Goal: Browse casually

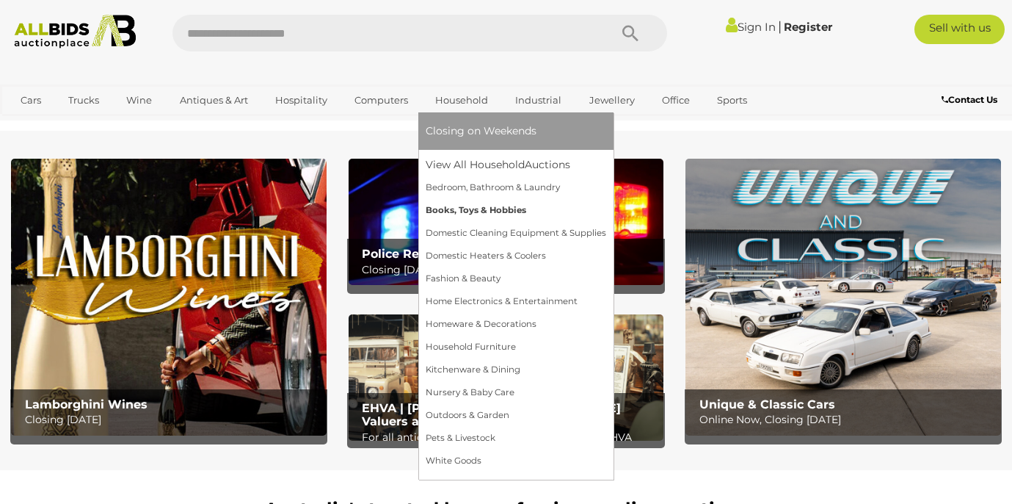
click at [501, 207] on link "Books, Toys & Hobbies" at bounding box center [516, 210] width 181 height 23
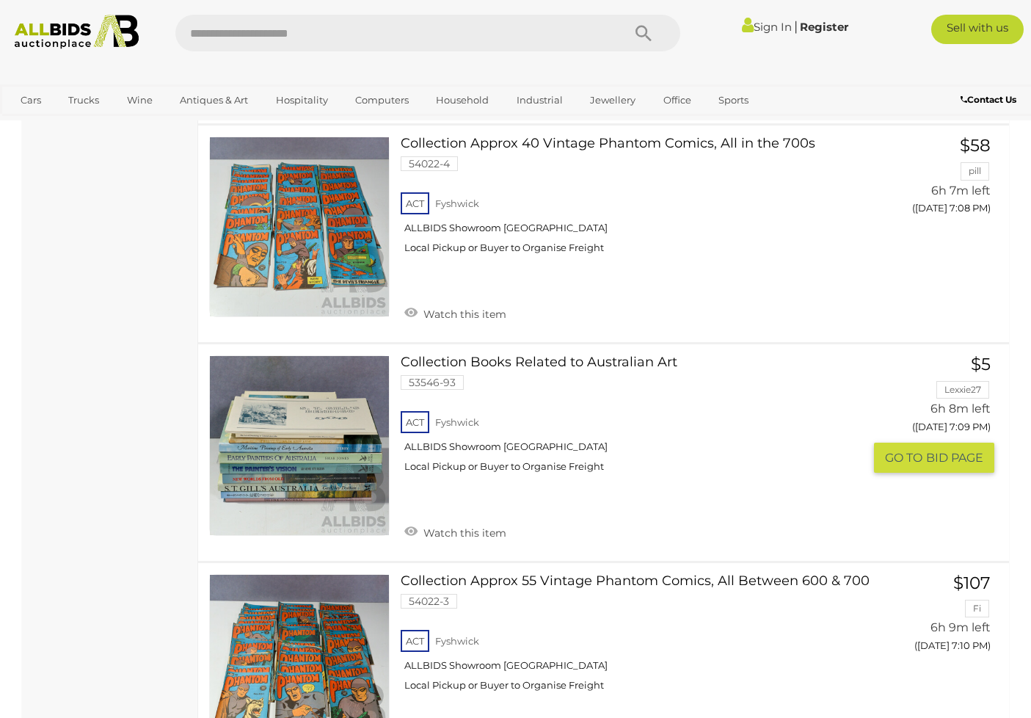
scroll to position [2422, 0]
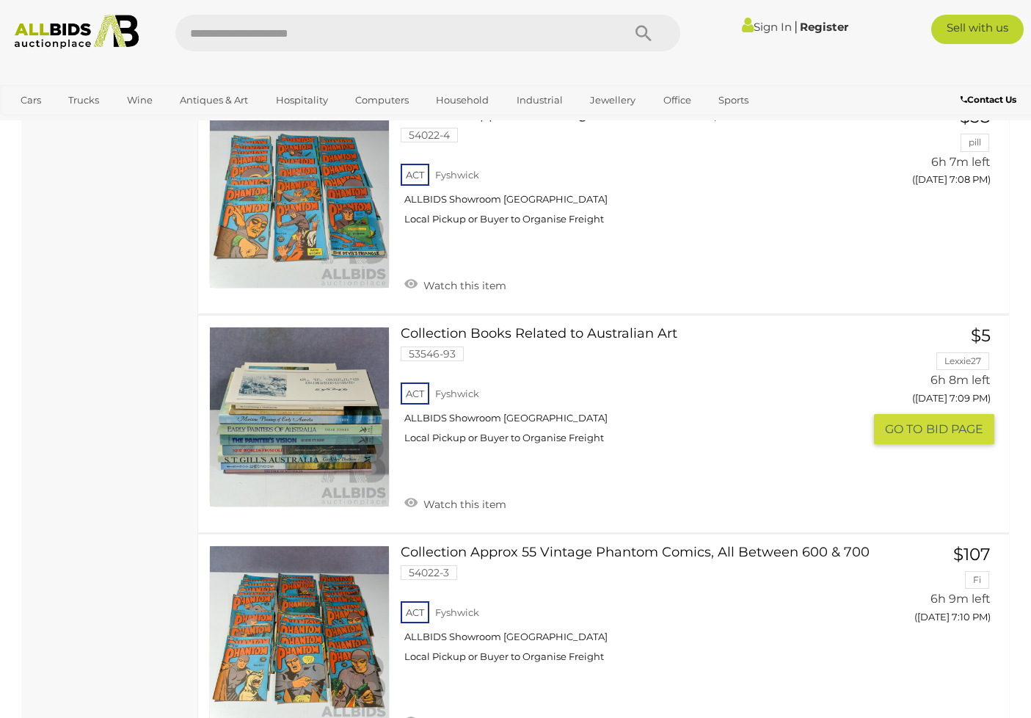
click at [302, 404] on link at bounding box center [299, 417] width 181 height 181
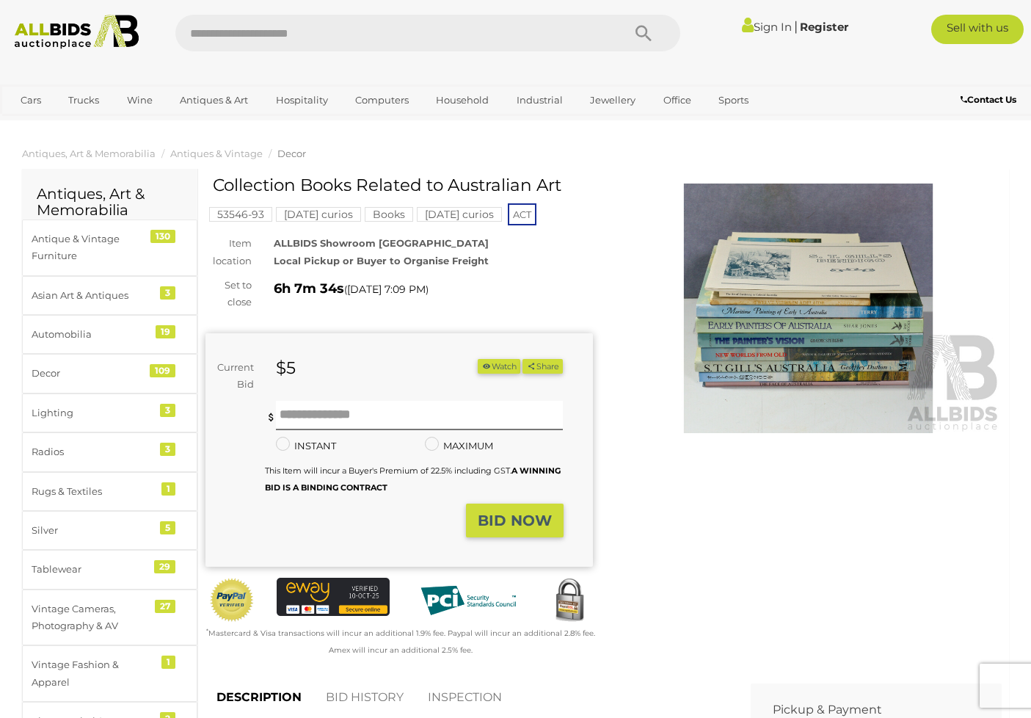
click at [786, 318] on img at bounding box center [809, 308] width 388 height 250
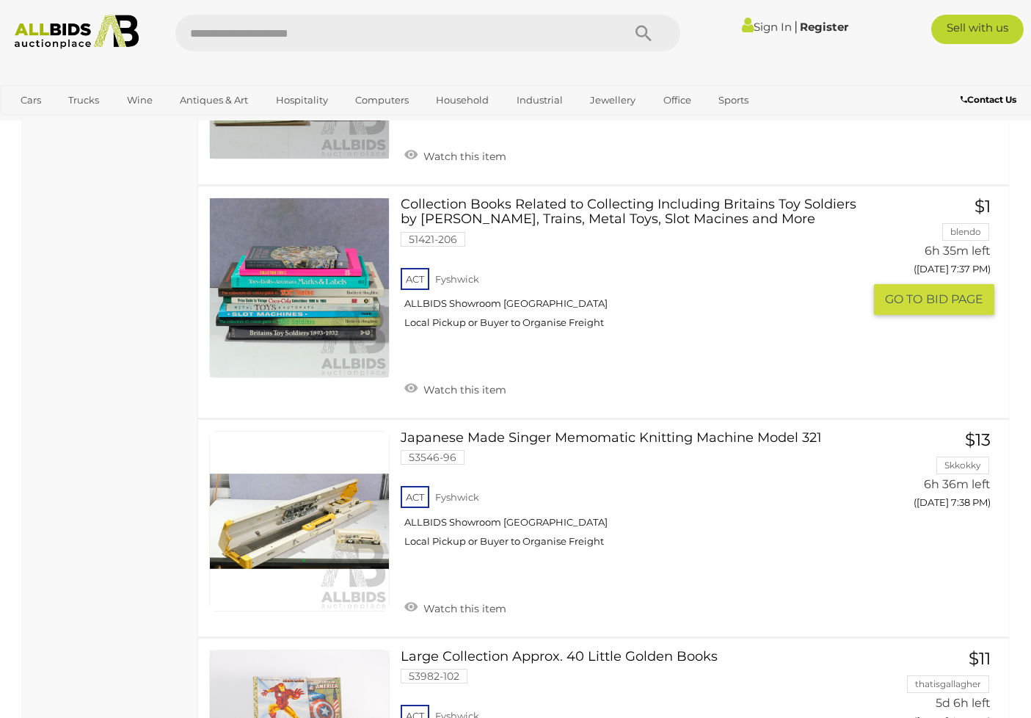
scroll to position [3365, 0]
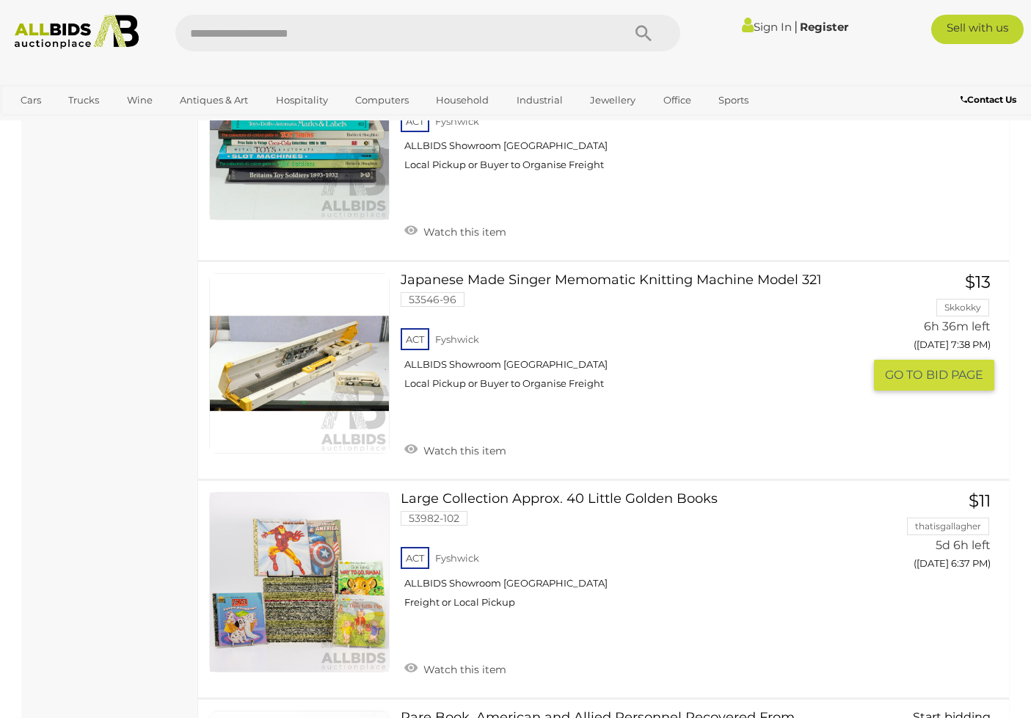
click at [338, 332] on link at bounding box center [299, 363] width 181 height 181
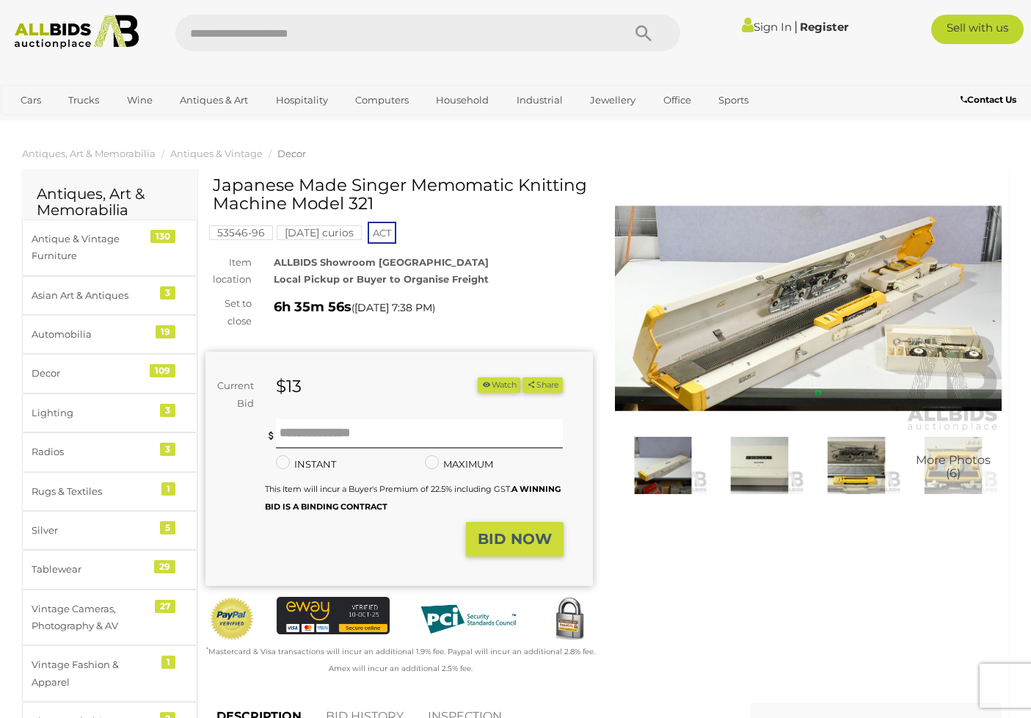
click at [877, 303] on img at bounding box center [809, 308] width 388 height 250
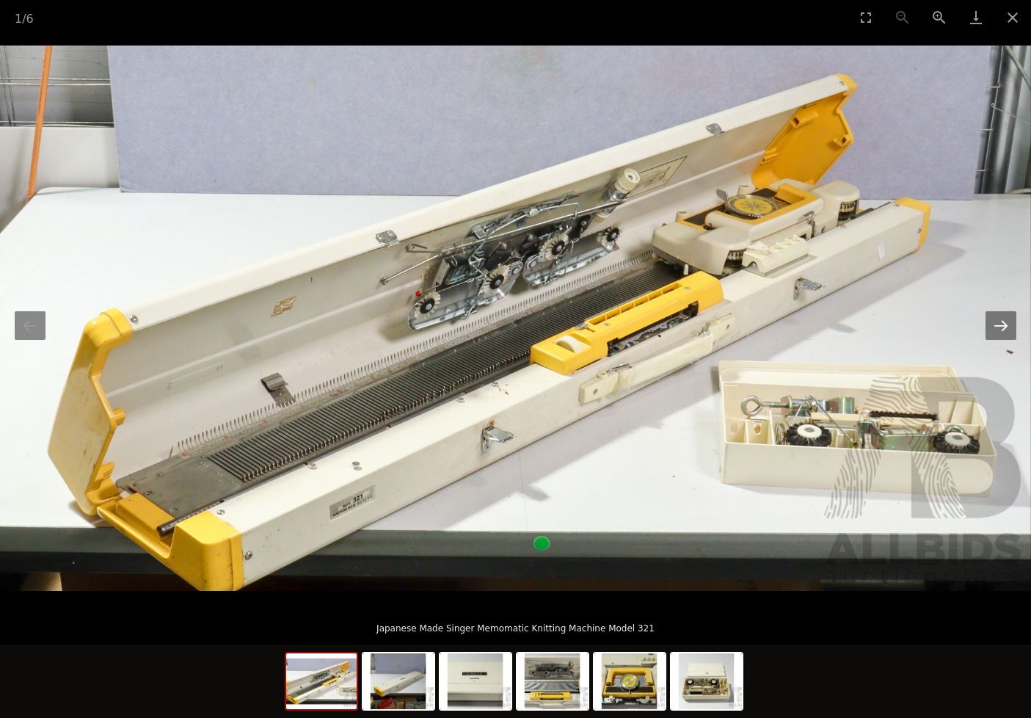
click at [1000, 330] on button "Next slide" at bounding box center [1001, 325] width 31 height 29
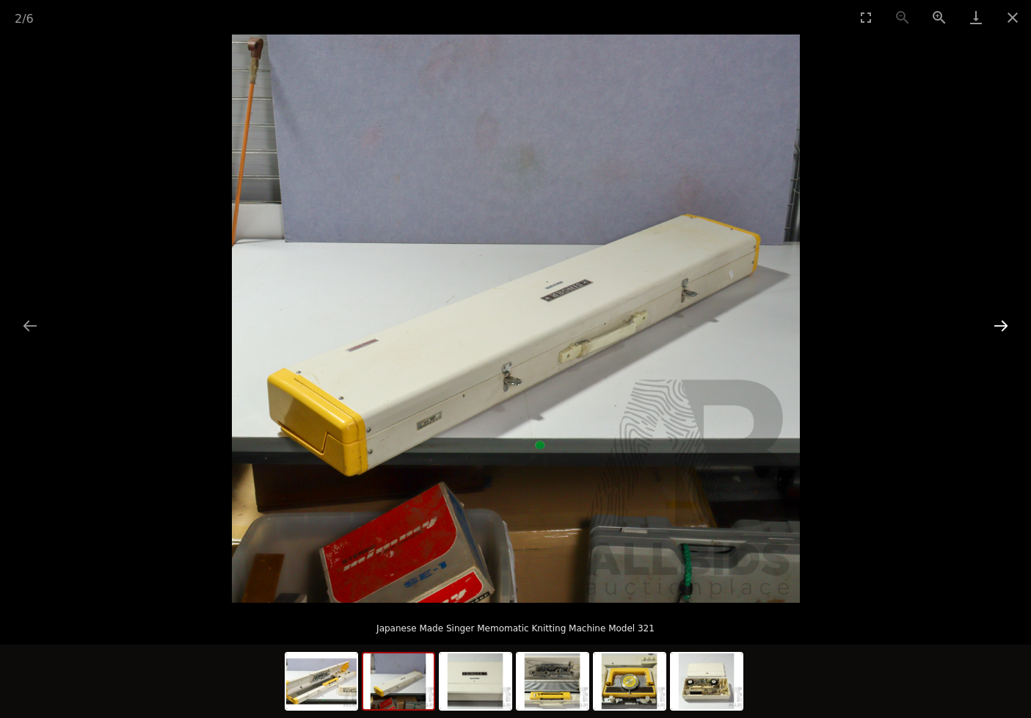
click at [1000, 330] on button "Next slide" at bounding box center [1001, 325] width 31 height 29
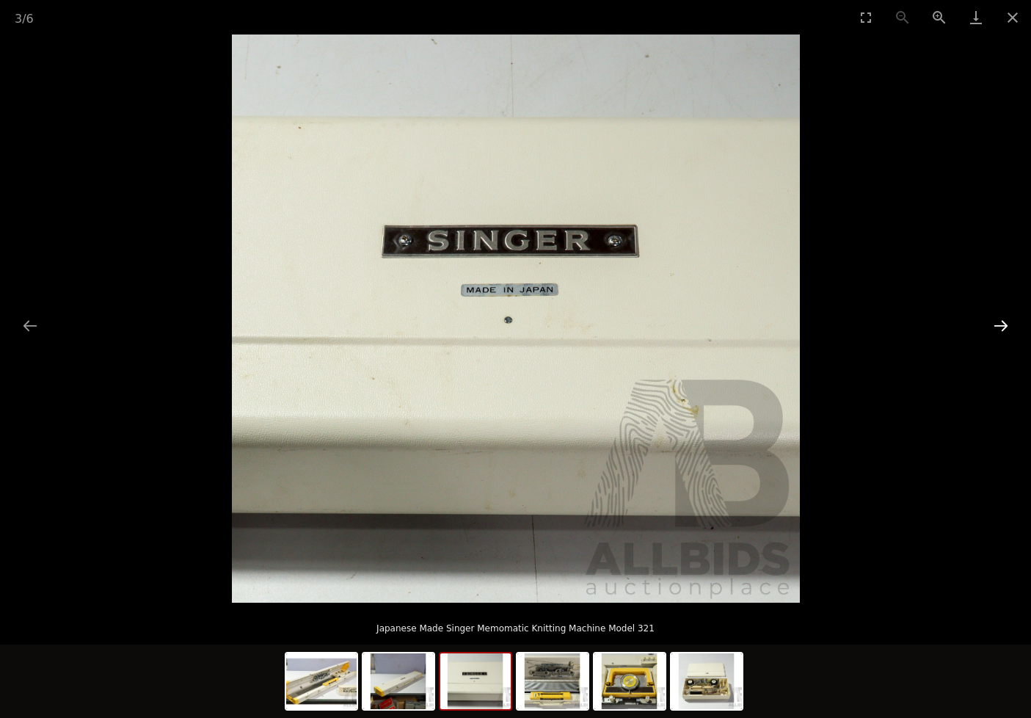
click at [1000, 330] on button "Next slide" at bounding box center [1001, 325] width 31 height 29
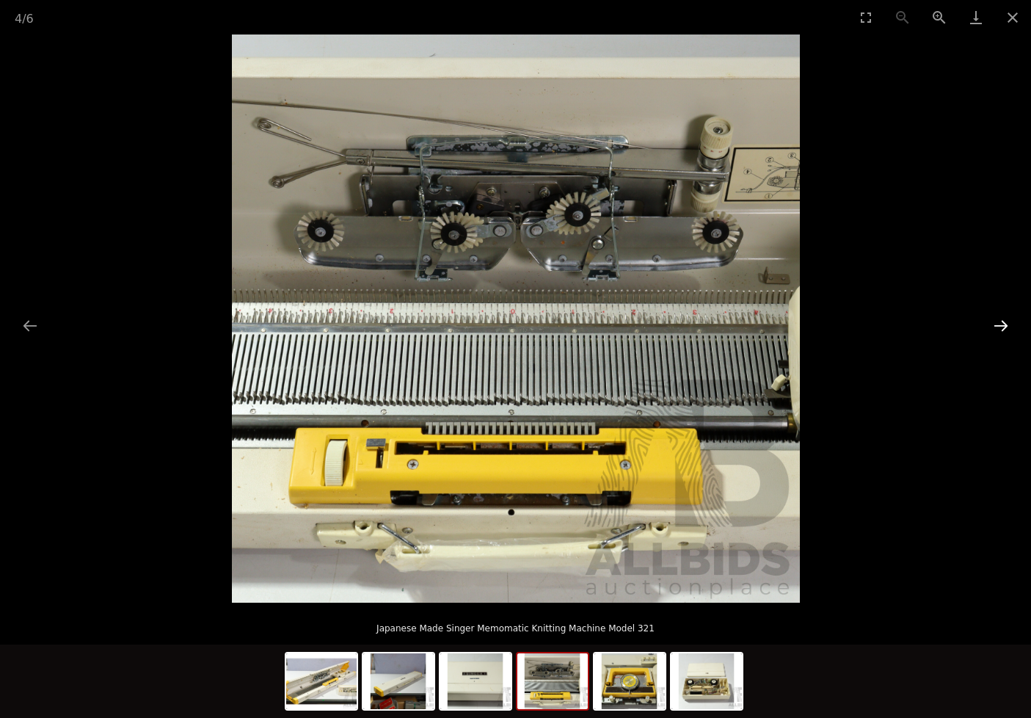
click at [1000, 330] on button "Next slide" at bounding box center [1001, 325] width 31 height 29
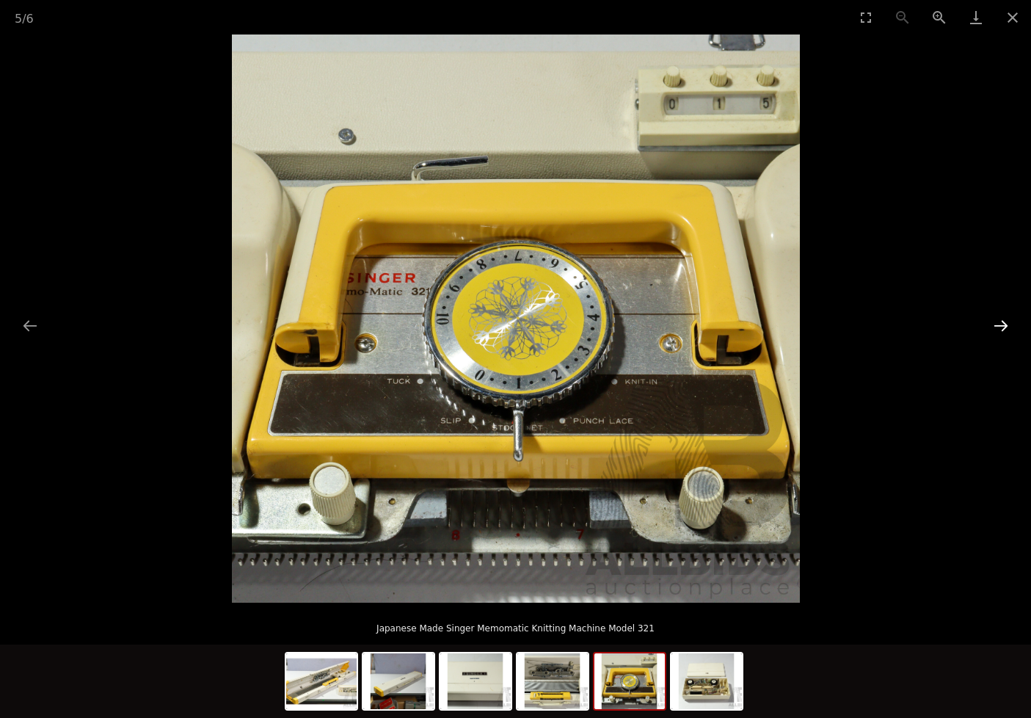
click at [1000, 330] on button "Next slide" at bounding box center [1001, 325] width 31 height 29
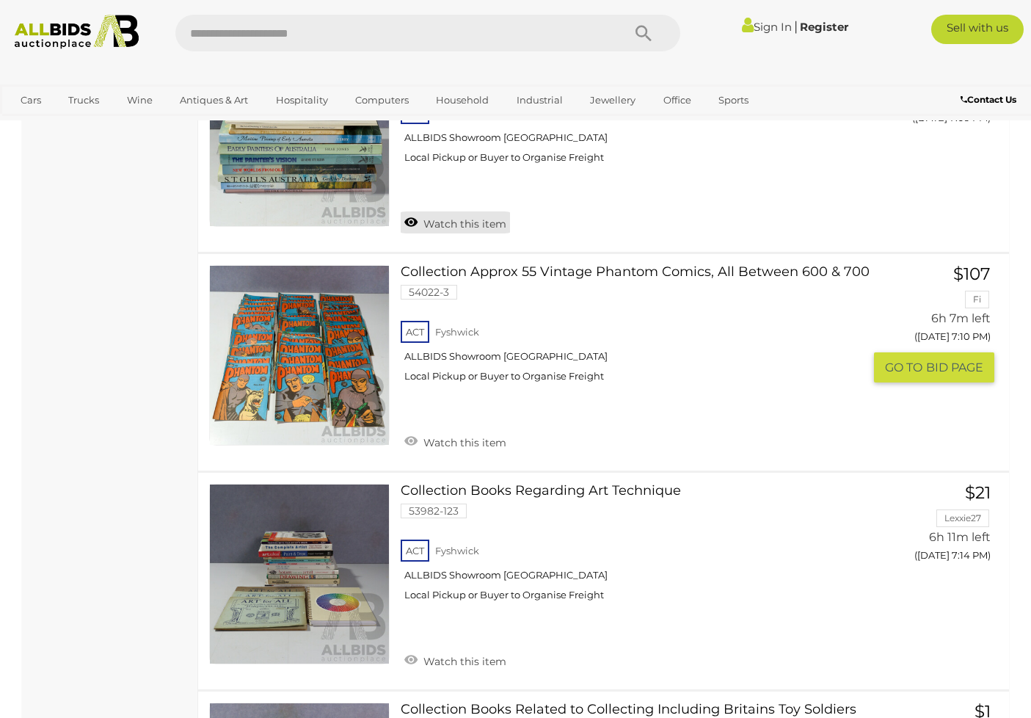
scroll to position [2493, 0]
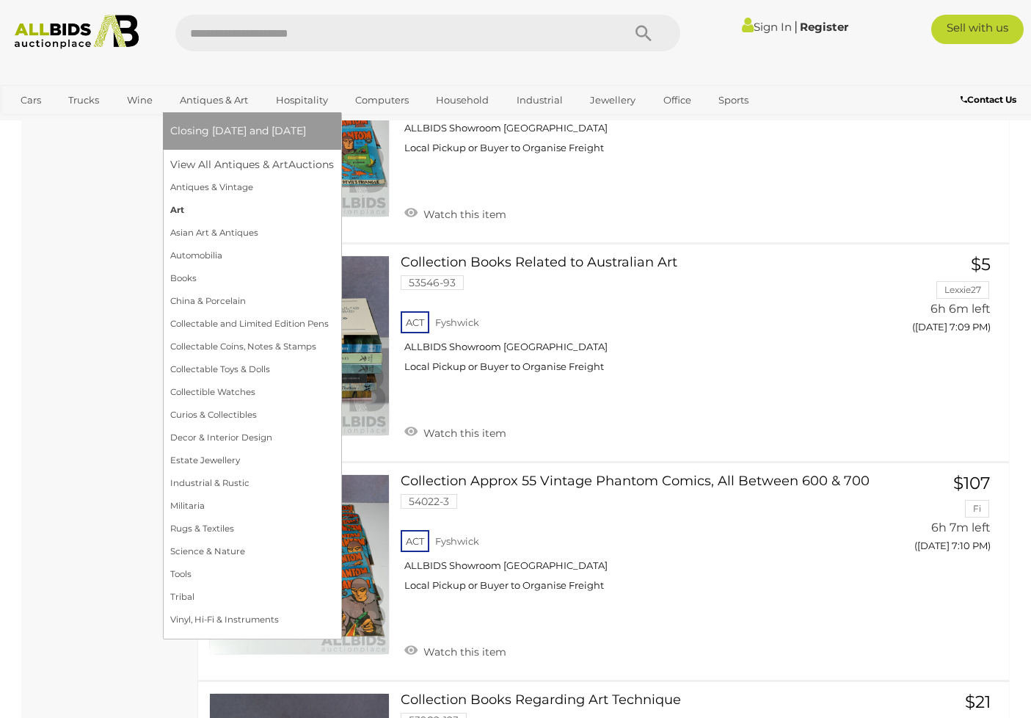
click at [175, 212] on link "Art" at bounding box center [252, 210] width 164 height 23
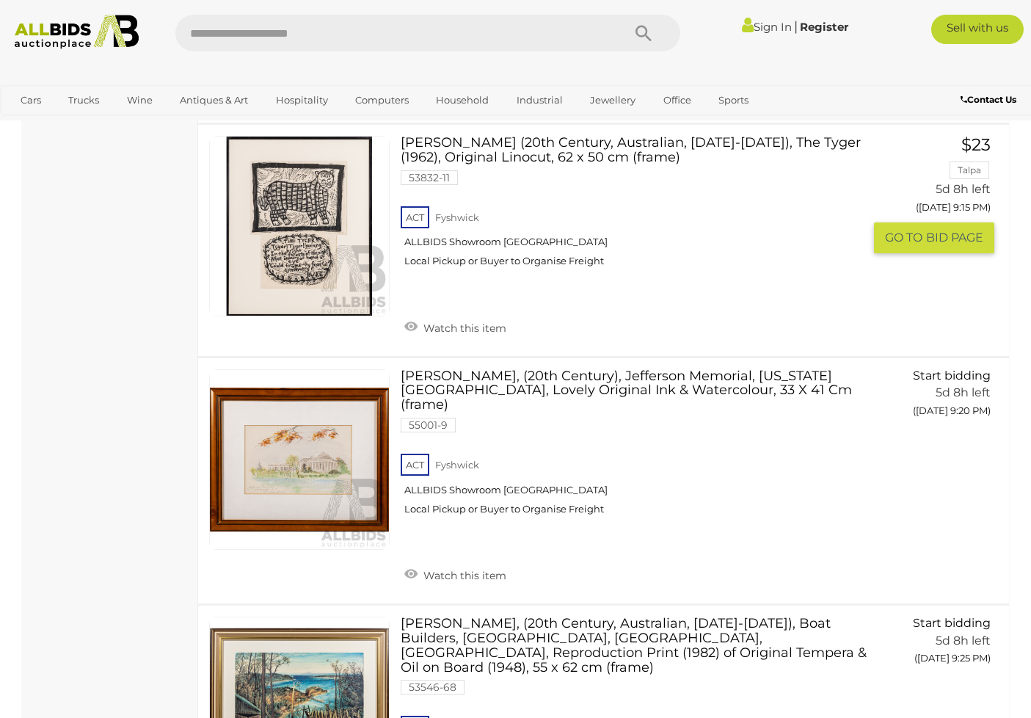
scroll to position [9835, 0]
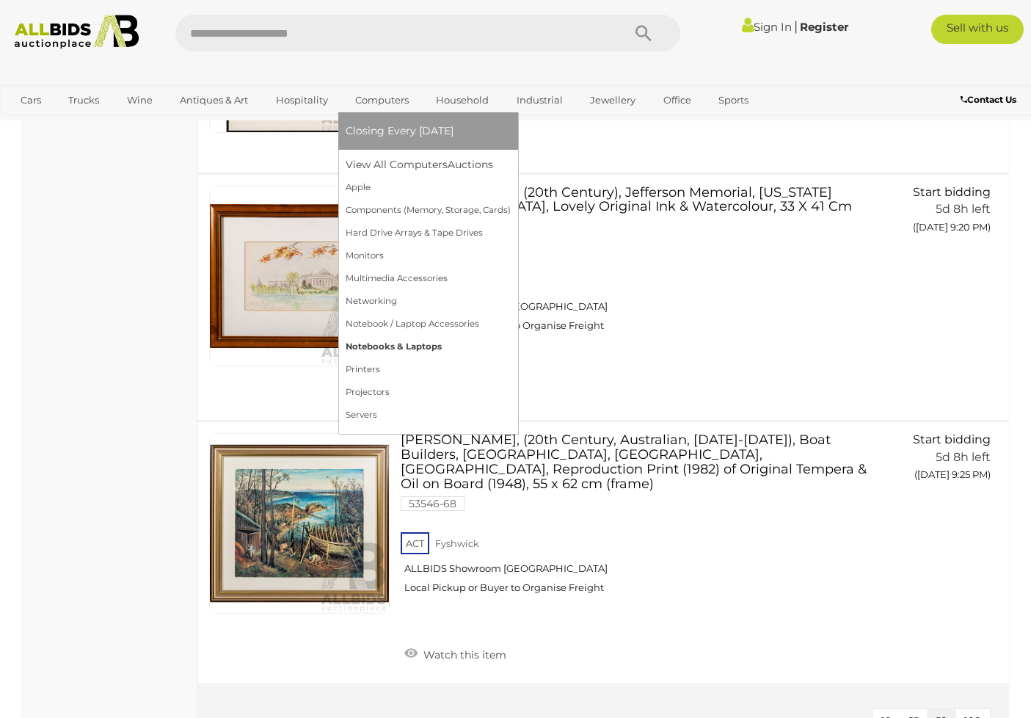
click at [391, 346] on link "Notebooks & Laptops" at bounding box center [428, 346] width 165 height 23
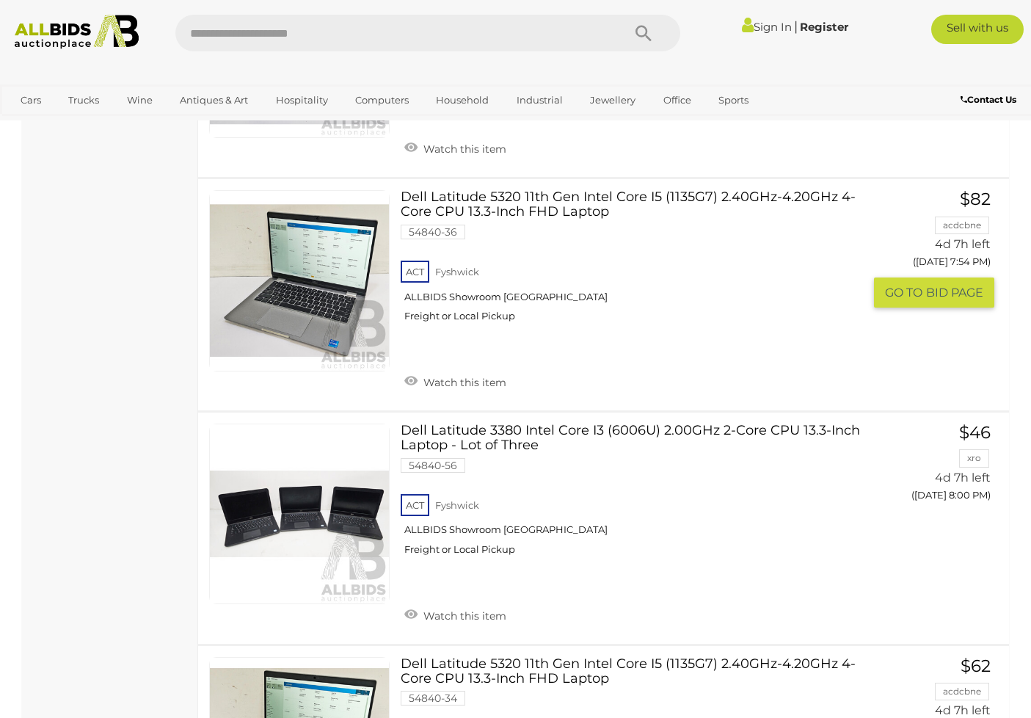
scroll to position [1982, 0]
